Goal: Book appointment/travel/reservation

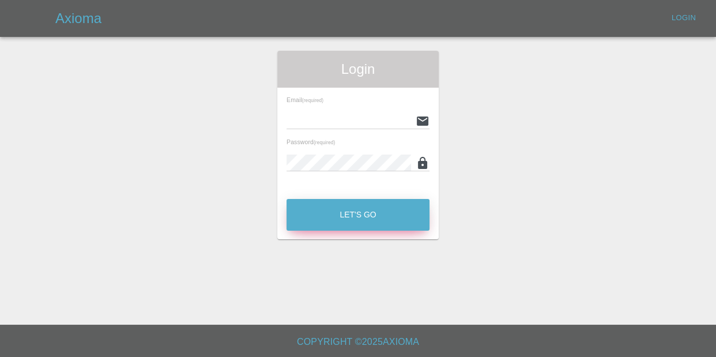
type input "kieron@ogpaintwork.uk"
click at [326, 216] on button "Let's Go" at bounding box center [358, 215] width 143 height 32
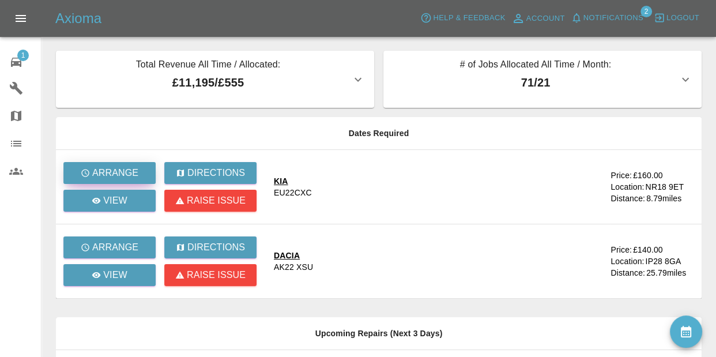
click at [121, 172] on p "Arrange" at bounding box center [115, 173] width 46 height 14
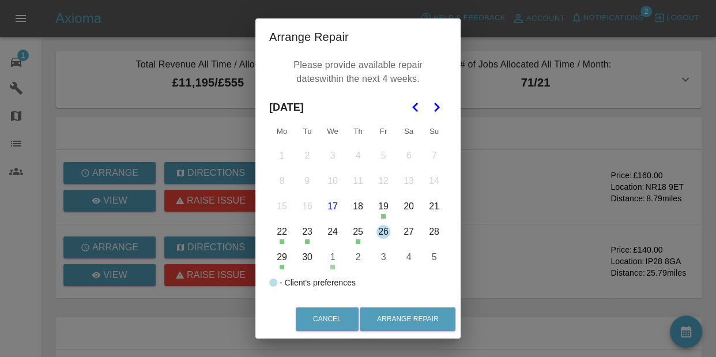
click at [436, 109] on polygon "Go to the Next Month" at bounding box center [437, 107] width 6 height 9
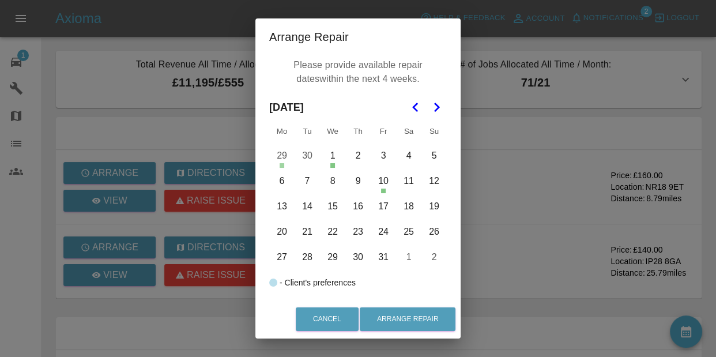
click at [355, 154] on button "2" at bounding box center [358, 156] width 24 height 24
click at [386, 160] on button "3" at bounding box center [383, 156] width 24 height 24
click at [291, 183] on button "6" at bounding box center [282, 181] width 24 height 24
click at [311, 178] on button "7" at bounding box center [307, 181] width 24 height 24
click at [329, 181] on button "8" at bounding box center [333, 181] width 24 height 24
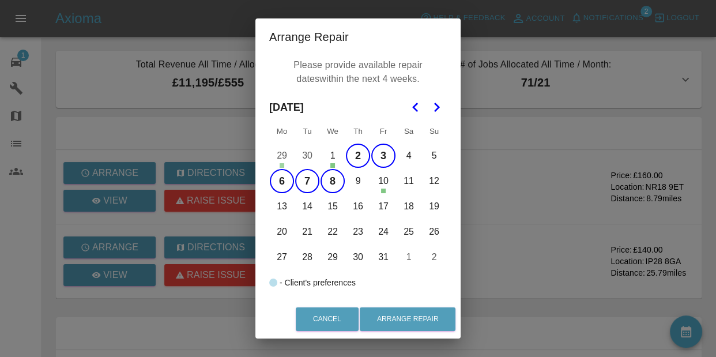
click at [362, 179] on button "9" at bounding box center [358, 181] width 24 height 24
click at [284, 208] on button "13" at bounding box center [282, 206] width 24 height 24
click at [309, 209] on button "14" at bounding box center [307, 206] width 24 height 24
click at [340, 209] on button "15" at bounding box center [333, 206] width 24 height 24
click at [357, 209] on button "16" at bounding box center [358, 206] width 24 height 24
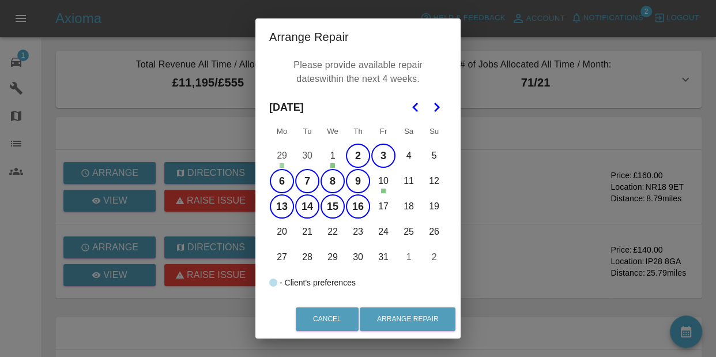
click at [379, 206] on button "17" at bounding box center [383, 206] width 24 height 24
click at [307, 232] on button "21" at bounding box center [307, 232] width 24 height 24
click at [334, 231] on button "22" at bounding box center [333, 232] width 24 height 24
click at [360, 230] on button "23" at bounding box center [358, 232] width 24 height 24
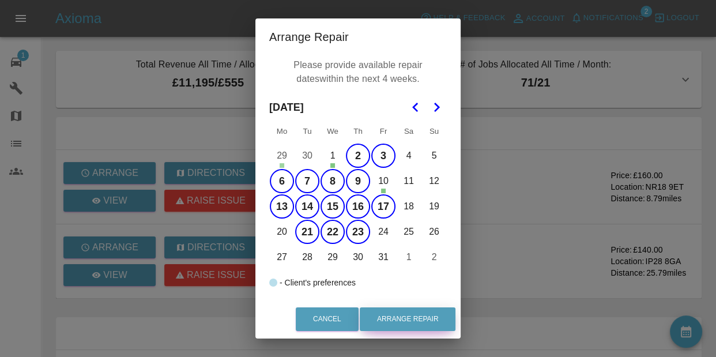
click at [384, 229] on button "24" at bounding box center [383, 232] width 24 height 24
click at [396, 318] on button "Arrange Repair" at bounding box center [408, 319] width 96 height 24
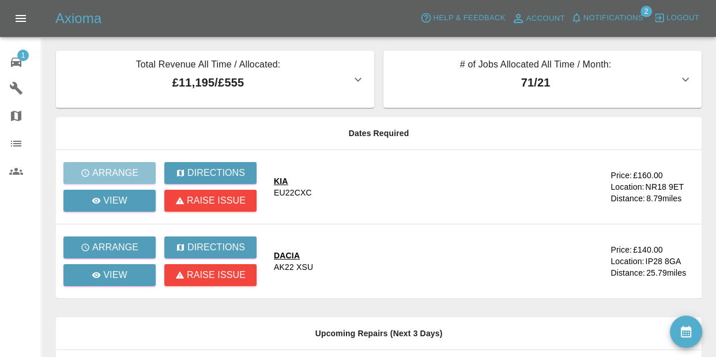
click at [613, 12] on span "Notifications" at bounding box center [613, 18] width 60 height 13
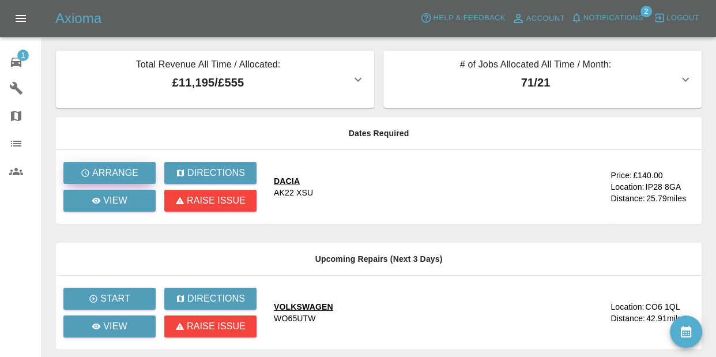
click at [112, 175] on p "Arrange" at bounding box center [115, 173] width 46 height 14
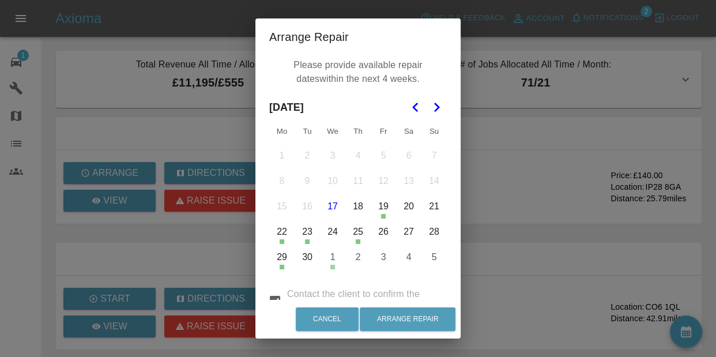
click at [439, 108] on icon "Go to the Next Month" at bounding box center [436, 107] width 14 height 14
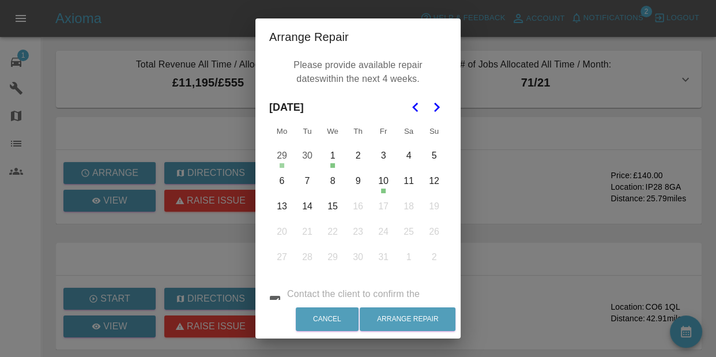
click at [355, 162] on button "2" at bounding box center [358, 156] width 24 height 24
click at [387, 154] on button "3" at bounding box center [383, 156] width 24 height 24
click at [411, 154] on button "4" at bounding box center [409, 156] width 24 height 24
click at [295, 180] on button "7" at bounding box center [307, 181] width 24 height 24
click at [281, 183] on button "6" at bounding box center [282, 181] width 24 height 24
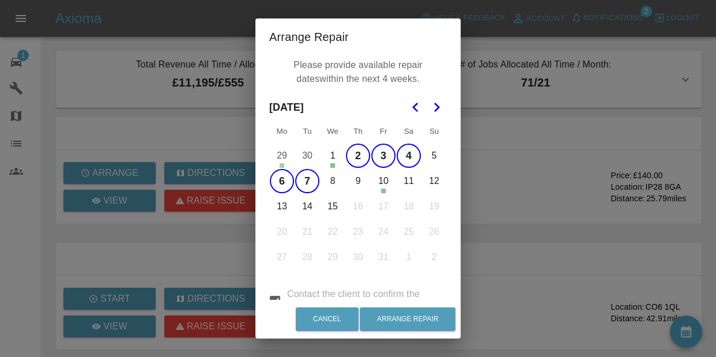
click at [346, 179] on button "9" at bounding box center [358, 181] width 24 height 24
click at [367, 182] on button "9" at bounding box center [358, 181] width 24 height 24
click at [334, 184] on button "8" at bounding box center [333, 181] width 24 height 24
click at [357, 178] on button "9" at bounding box center [358, 181] width 24 height 24
click at [283, 206] on button "13" at bounding box center [282, 206] width 24 height 24
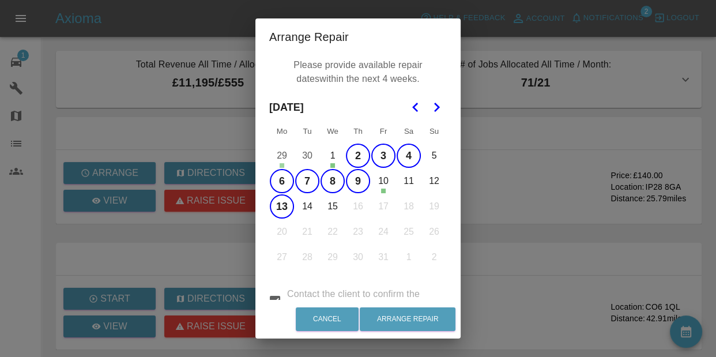
click at [315, 208] on button "14" at bounding box center [307, 206] width 24 height 24
click at [331, 207] on button "15" at bounding box center [333, 206] width 24 height 24
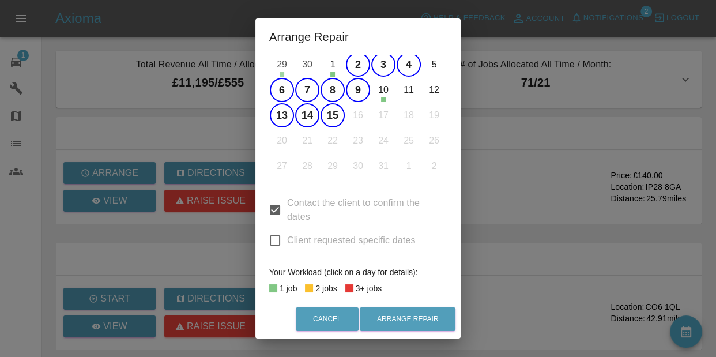
scroll to position [99, 0]
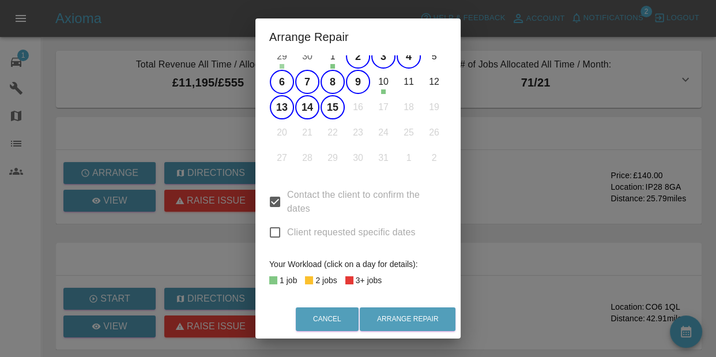
click at [357, 228] on span "Client requested specific dates" at bounding box center [351, 232] width 129 height 14
click at [287, 228] on input "Client requested specific dates" at bounding box center [275, 232] width 24 height 24
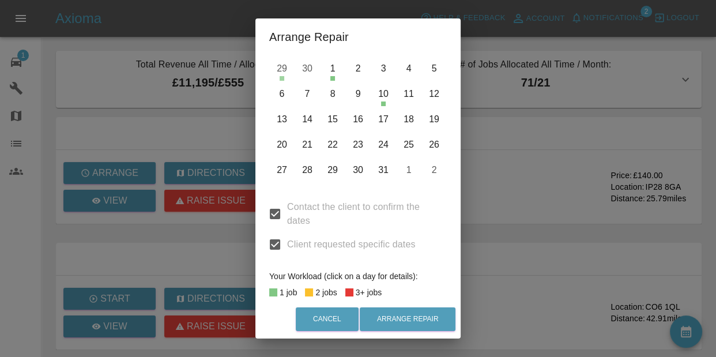
scroll to position [83, 0]
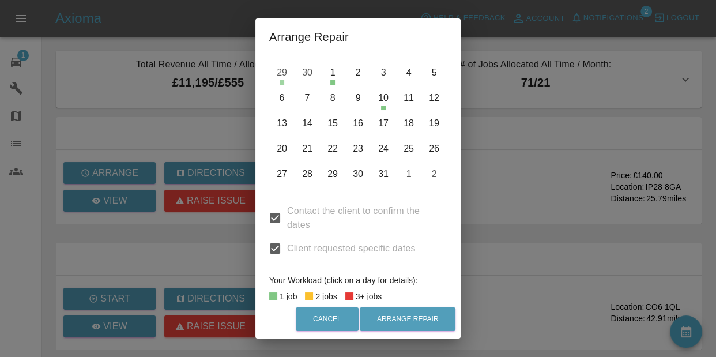
click at [270, 244] on input "Client requested specific dates" at bounding box center [275, 248] width 24 height 24
checkbox input "false"
click at [274, 218] on input "Contact the client to confirm the dates" at bounding box center [275, 218] width 24 height 24
checkbox input "false"
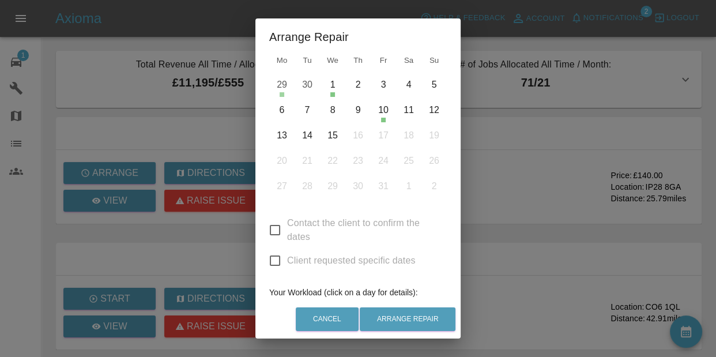
scroll to position [66, 0]
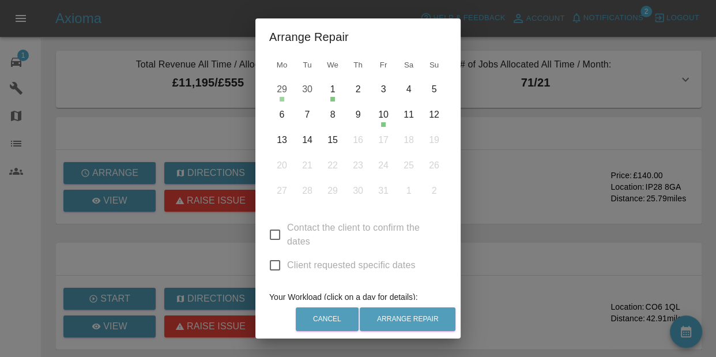
click at [365, 91] on button "2" at bounding box center [358, 89] width 24 height 24
click at [390, 93] on button "3" at bounding box center [383, 89] width 24 height 24
click at [278, 110] on button "6" at bounding box center [282, 115] width 24 height 24
click at [297, 119] on button "7" at bounding box center [307, 115] width 24 height 24
click at [325, 114] on button "8" at bounding box center [333, 115] width 24 height 24
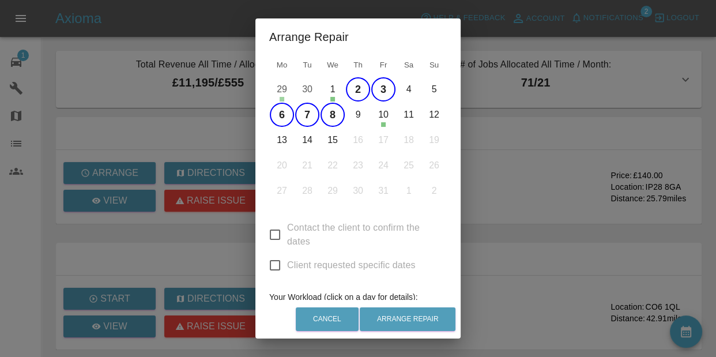
click at [352, 118] on button "9" at bounding box center [358, 115] width 24 height 24
click at [289, 137] on button "13" at bounding box center [282, 140] width 24 height 24
click at [304, 136] on button "14" at bounding box center [307, 140] width 24 height 24
click at [329, 140] on button "15" at bounding box center [333, 140] width 24 height 24
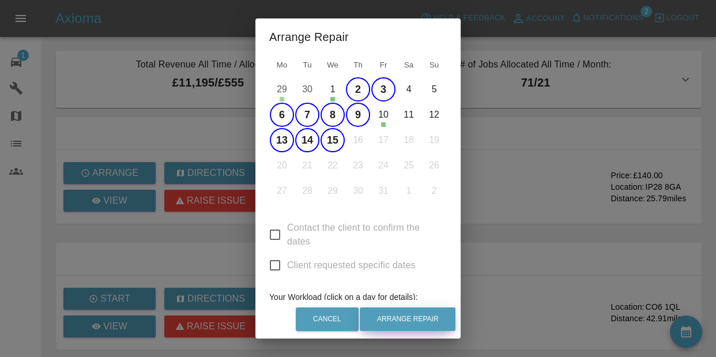
click at [419, 319] on button "Arrange Repair" at bounding box center [408, 319] width 96 height 24
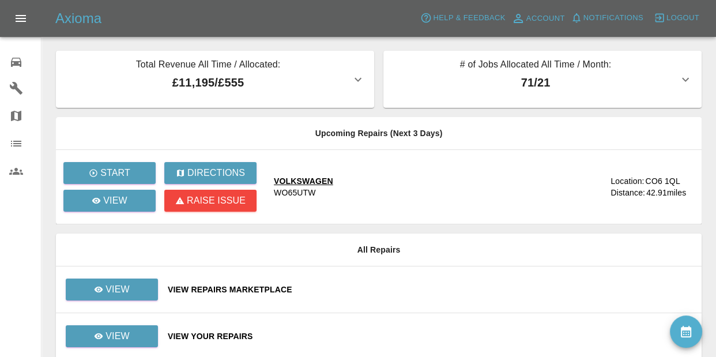
click at [12, 58] on icon at bounding box center [16, 62] width 14 height 14
click at [102, 342] on div "View" at bounding box center [112, 336] width 36 height 14
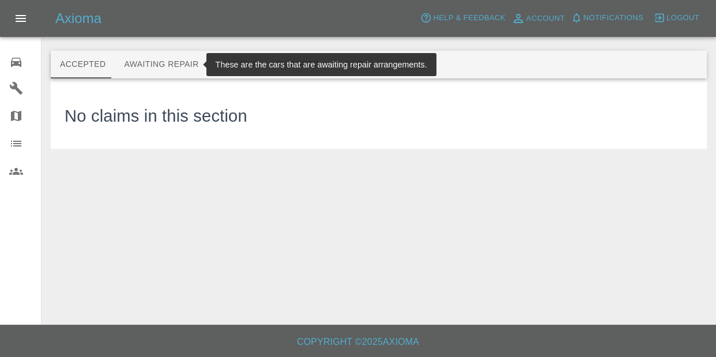
click at [158, 76] on button "Awaiting Repair" at bounding box center [161, 65] width 93 height 28
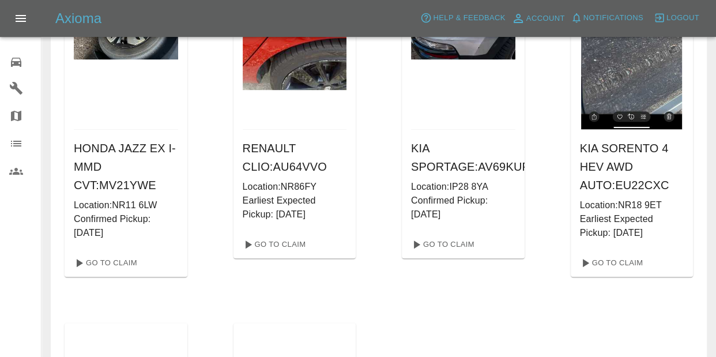
scroll to position [530, 0]
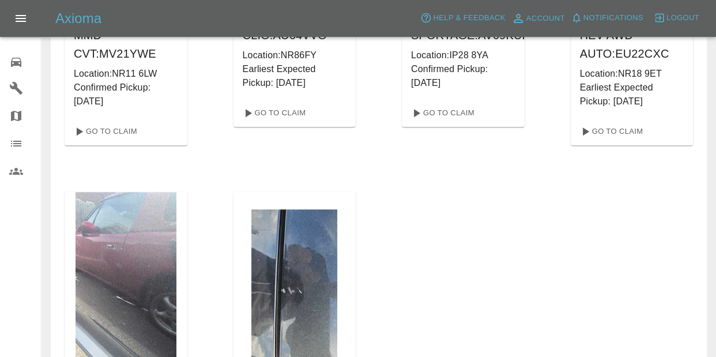
click at [114, 262] on img at bounding box center [126, 301] width 101 height 218
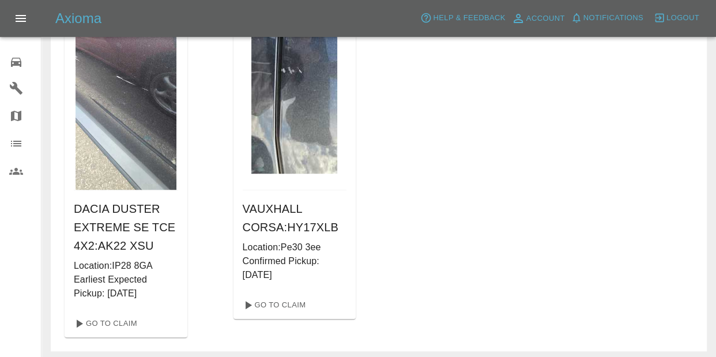
scroll to position [939, 0]
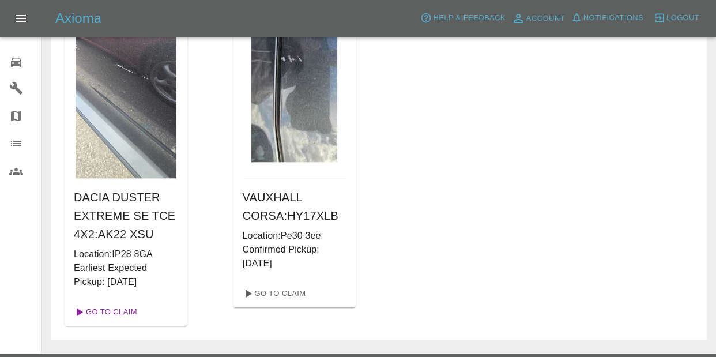
click at [111, 316] on link "Go To Claim" at bounding box center [104, 312] width 71 height 18
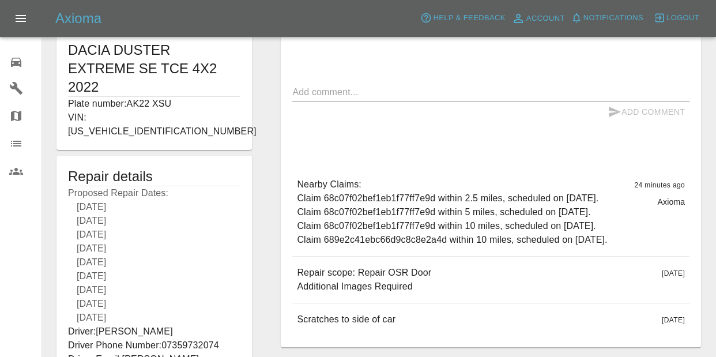
scroll to position [282, 0]
